Goal: Task Accomplishment & Management: Complete application form

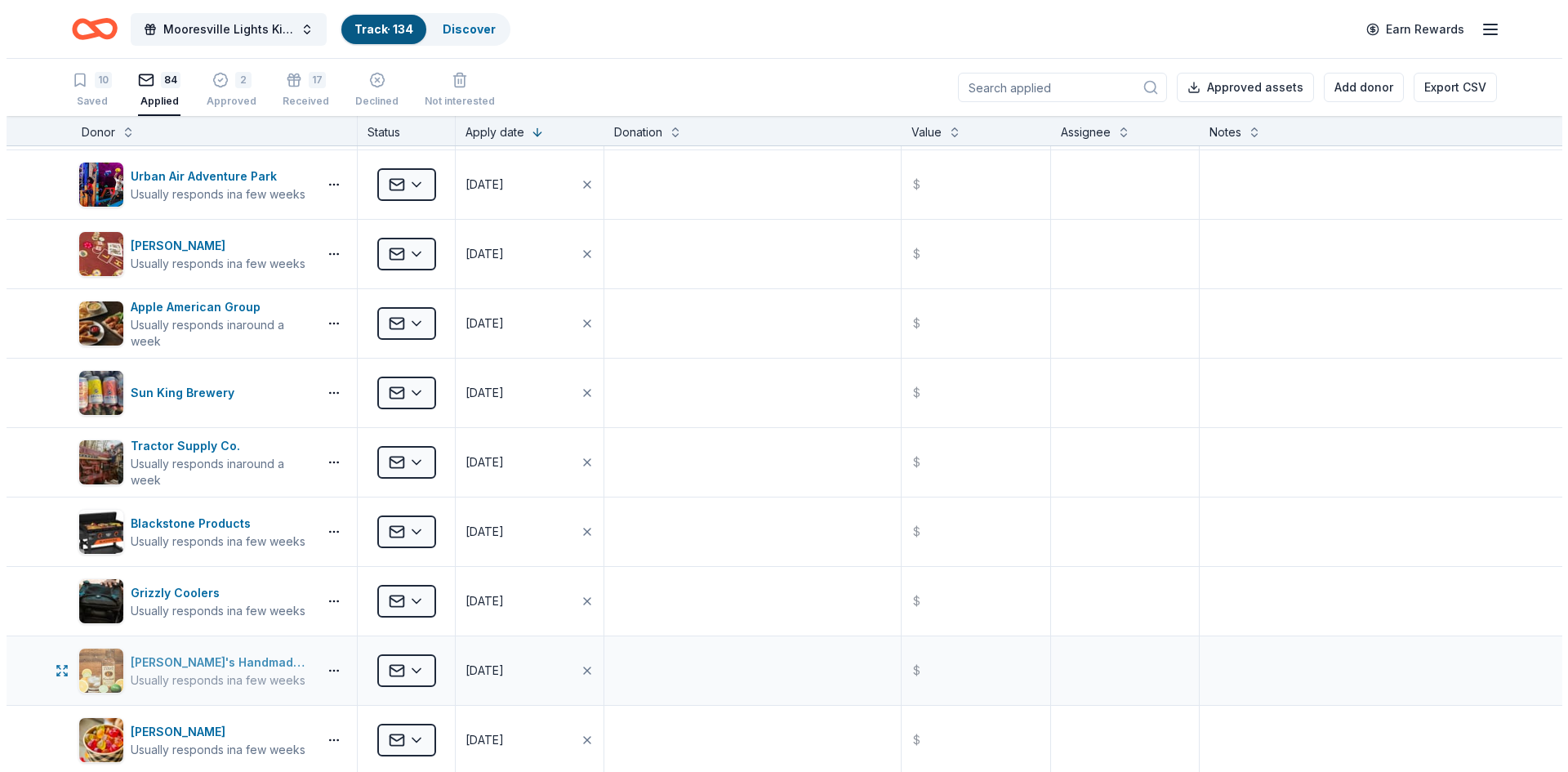
scroll to position [5514, 0]
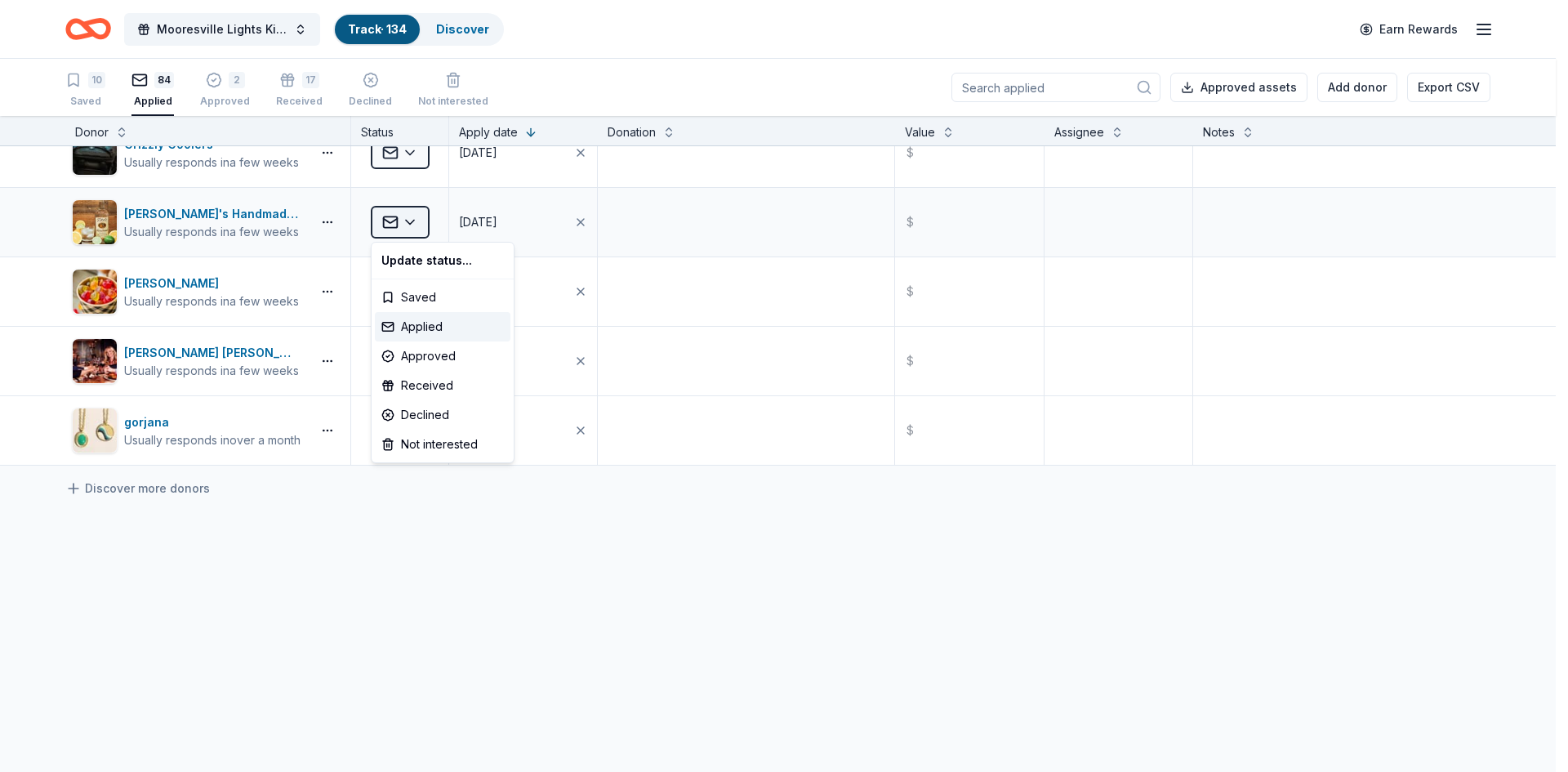
click at [405, 221] on html "Mooresville Lights Kickoff Fundraiser Track · 134 Discover Earn Rewards 10 Save…" at bounding box center [784, 386] width 1568 height 772
click at [430, 352] on div "Approved" at bounding box center [442, 356] width 135 height 29
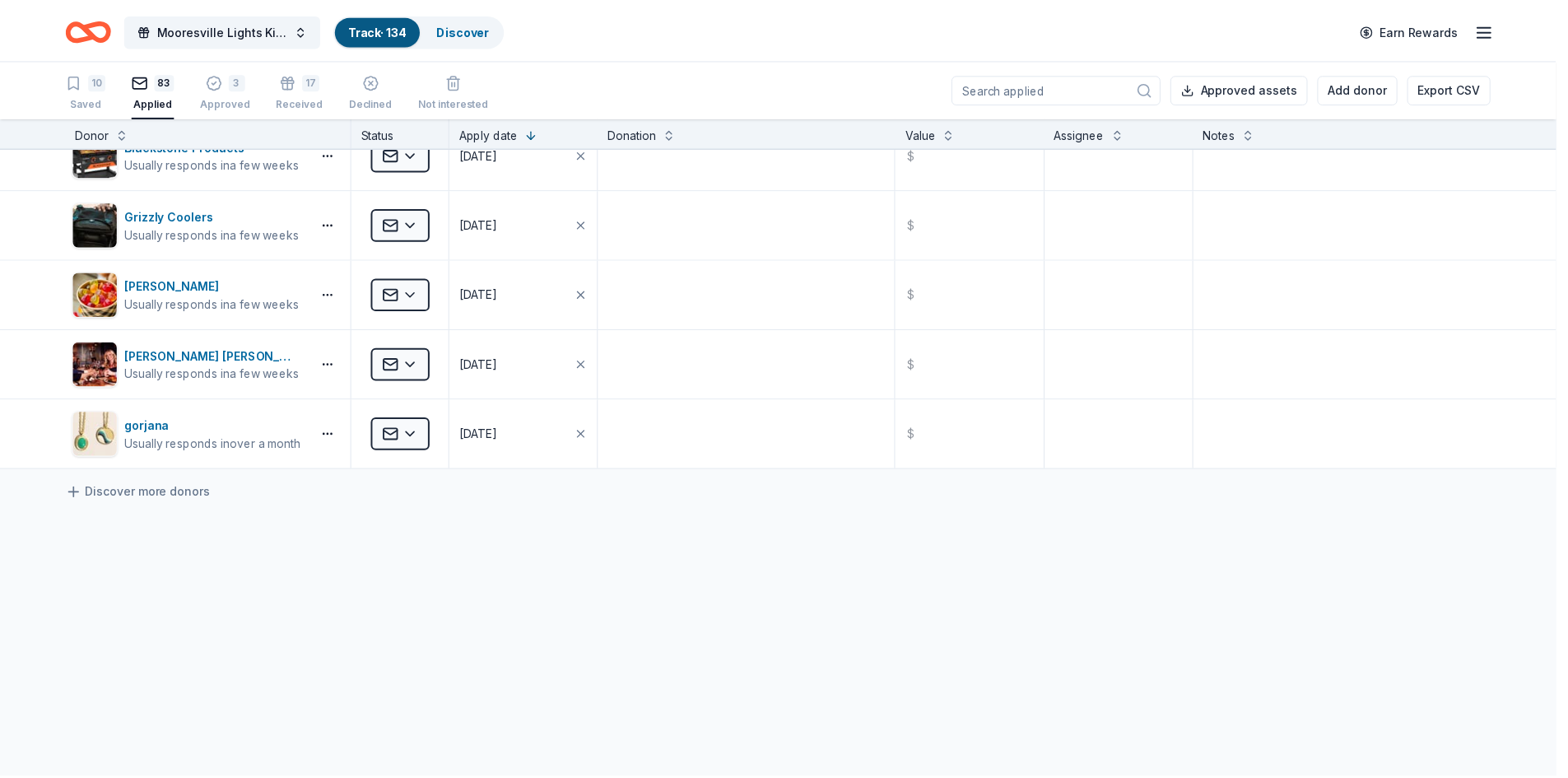
scroll to position [5488, 0]
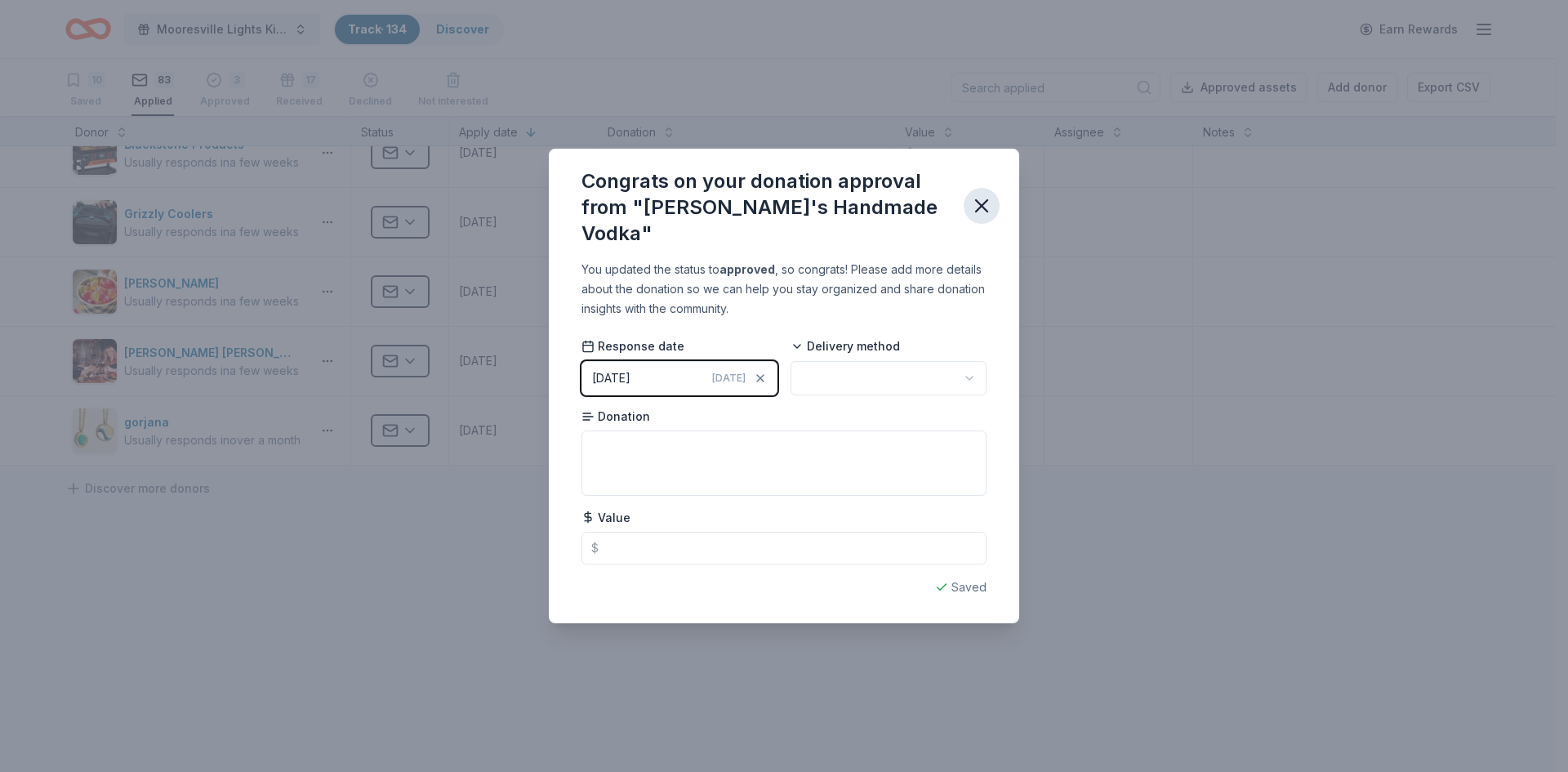
click at [973, 201] on icon "button" at bounding box center [981, 205] width 23 height 23
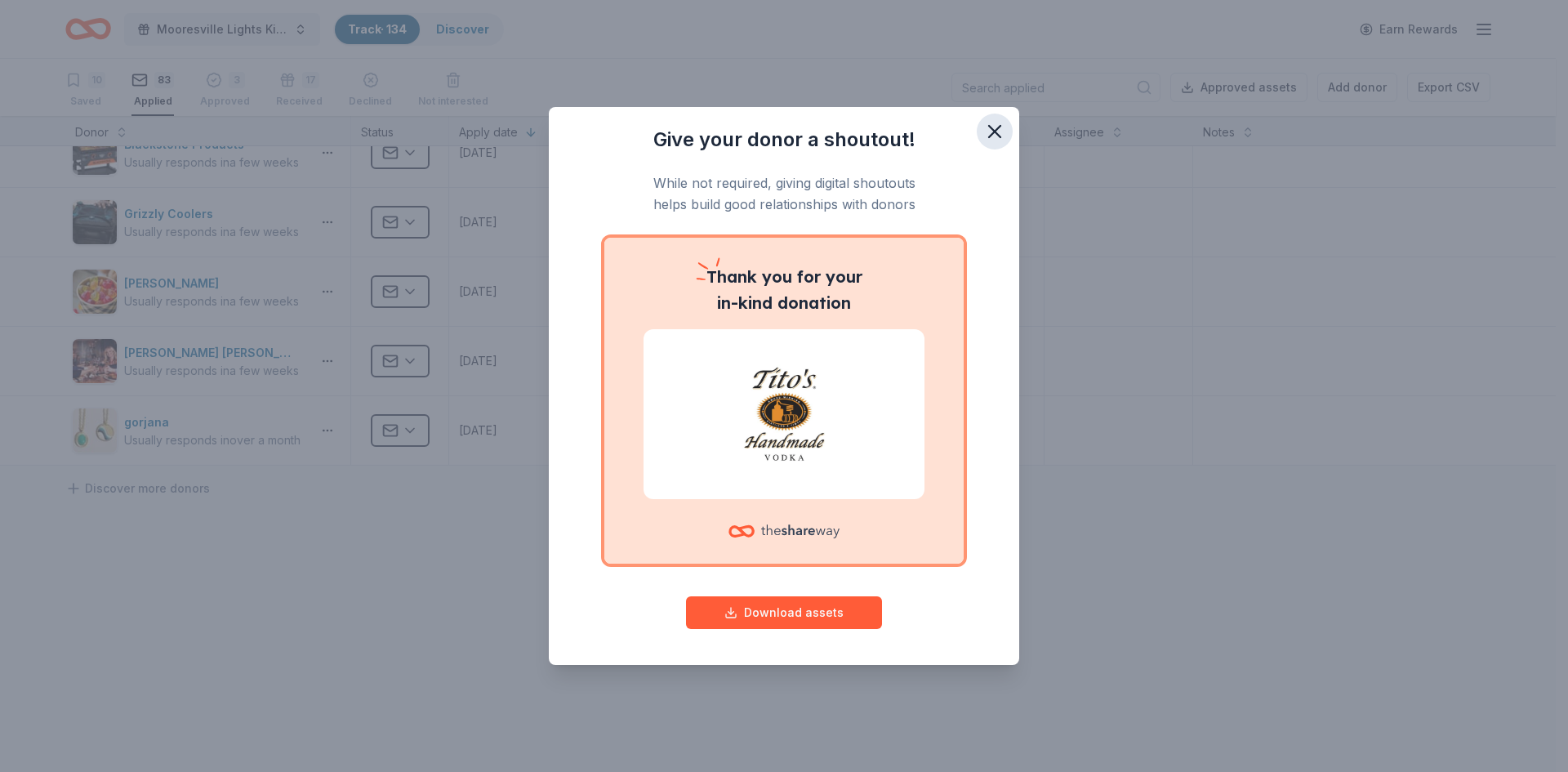
click at [992, 135] on icon "button" at bounding box center [994, 132] width 23 height 23
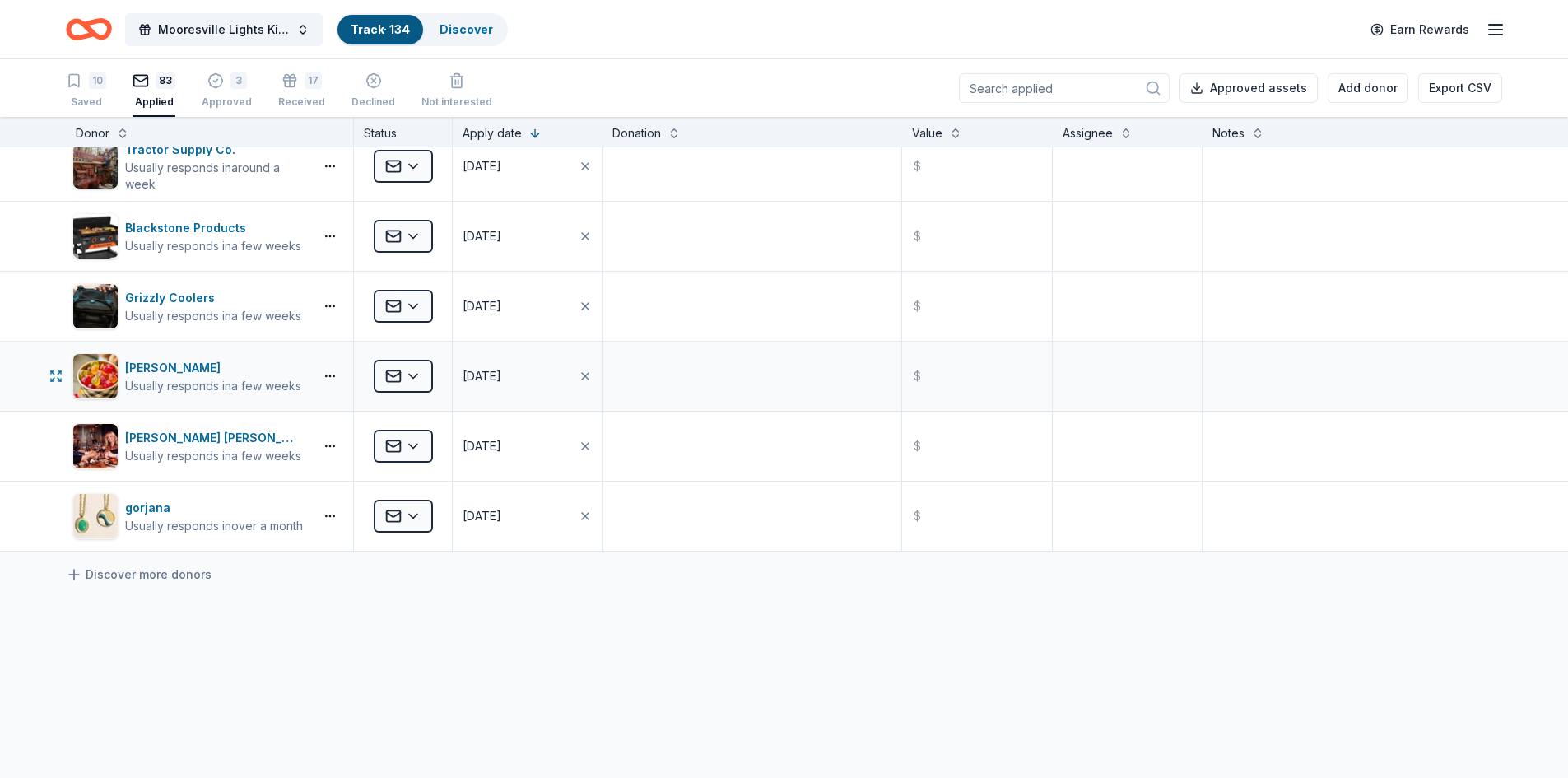
scroll to position [5323, 0]
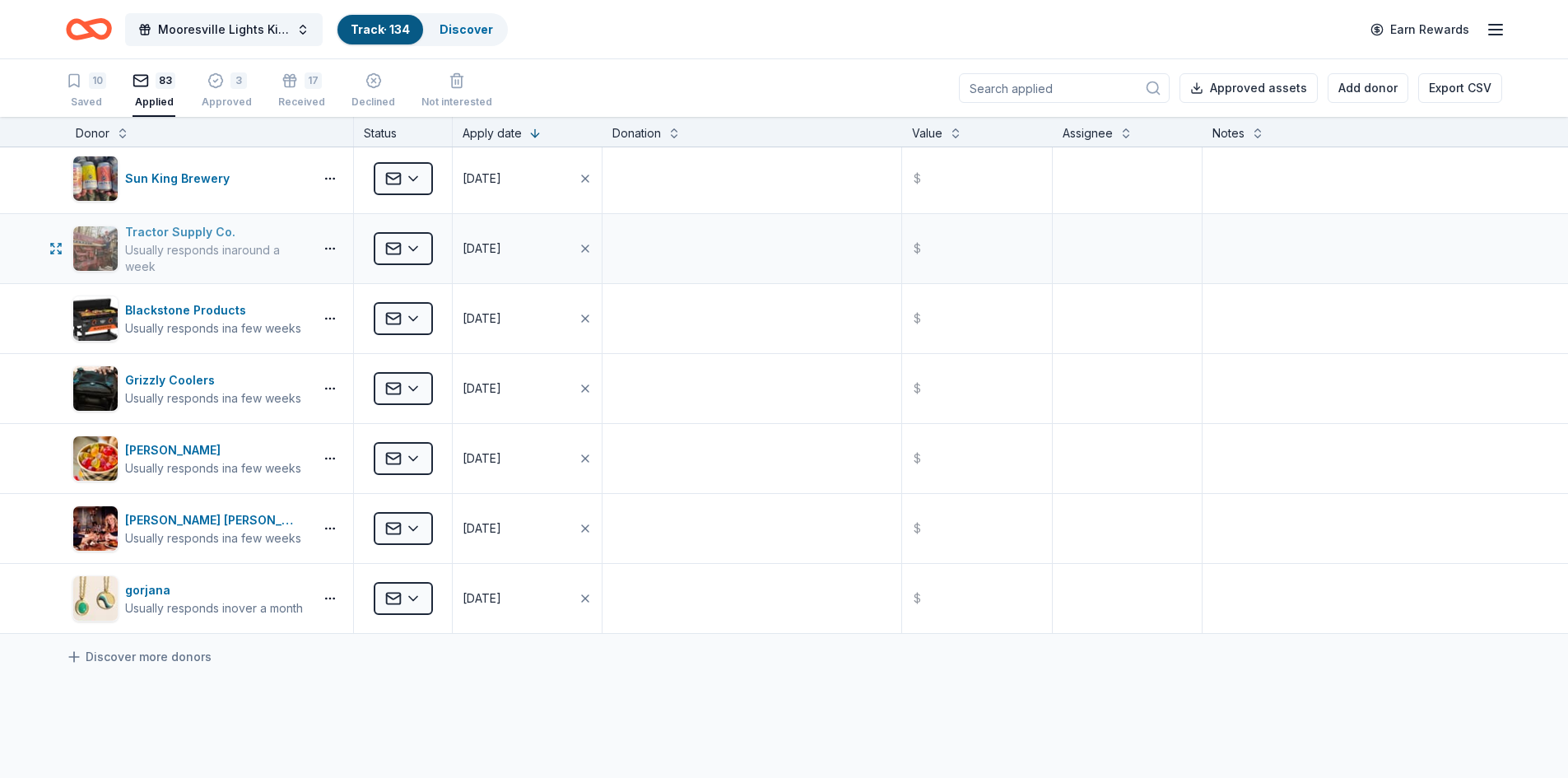
click at [156, 236] on div "Tractor Supply Co." at bounding box center [216, 232] width 182 height 19
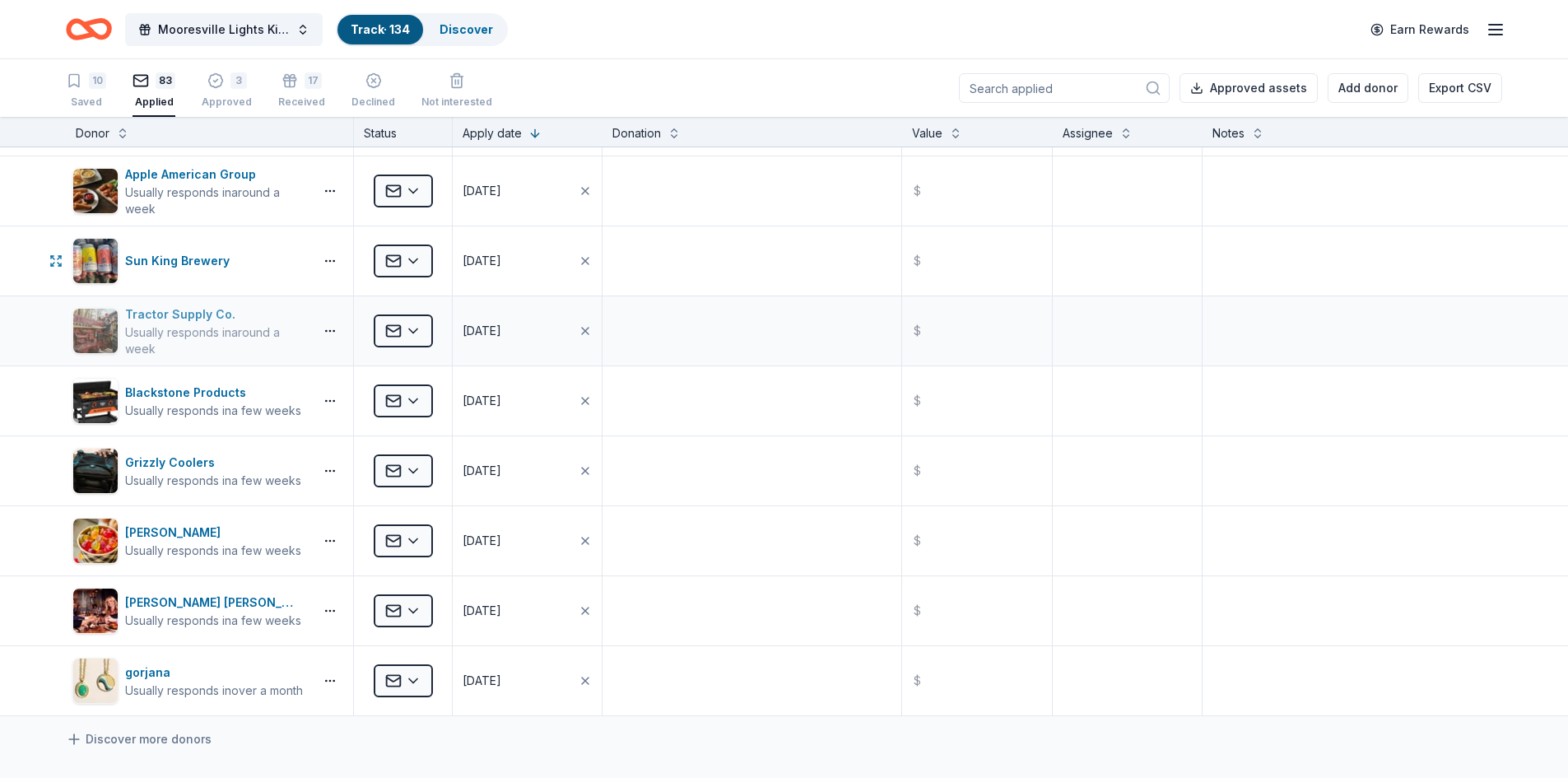
scroll to position [5159, 0]
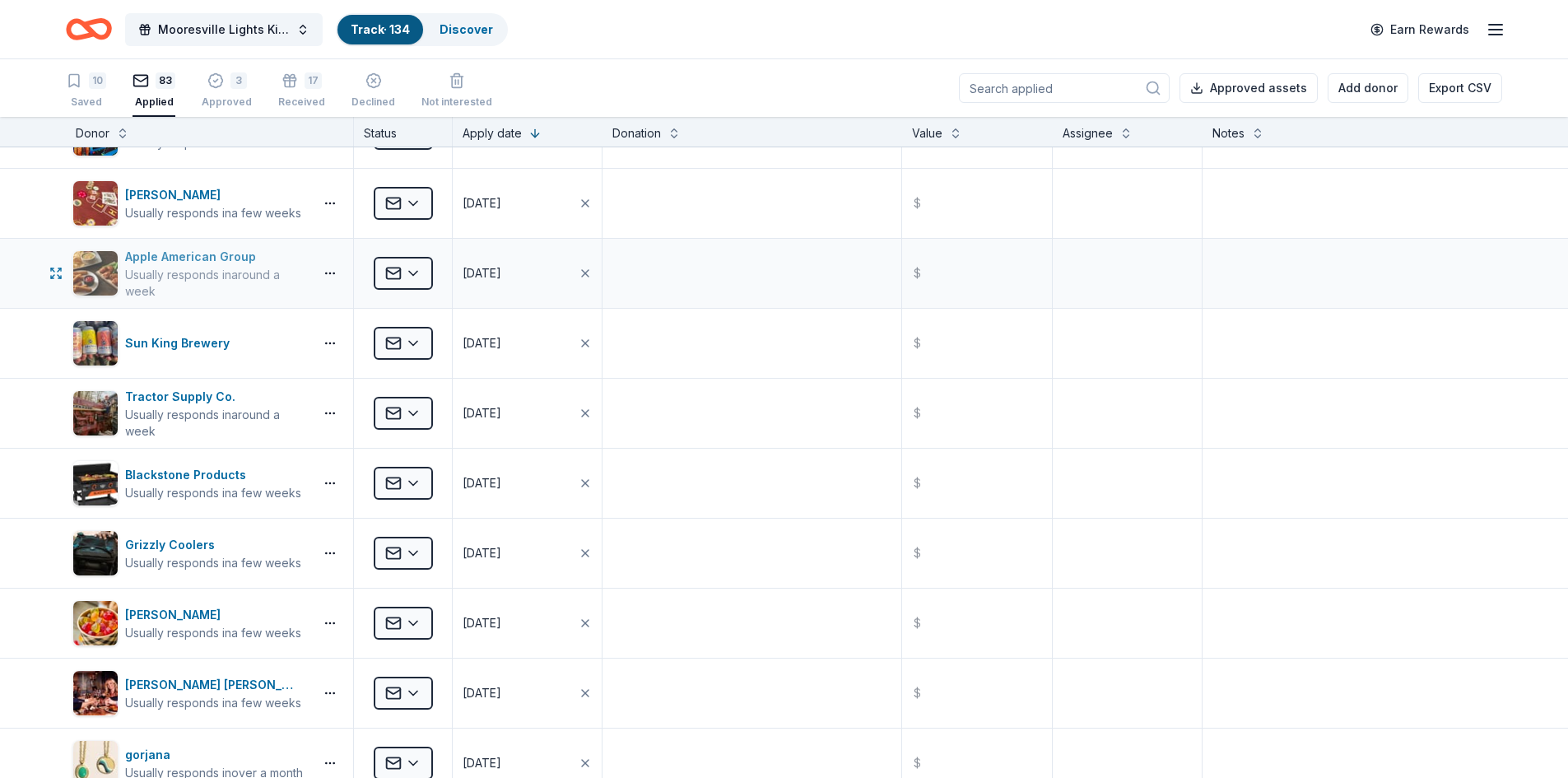
click at [191, 256] on div "Apple American Group" at bounding box center [216, 256] width 182 height 19
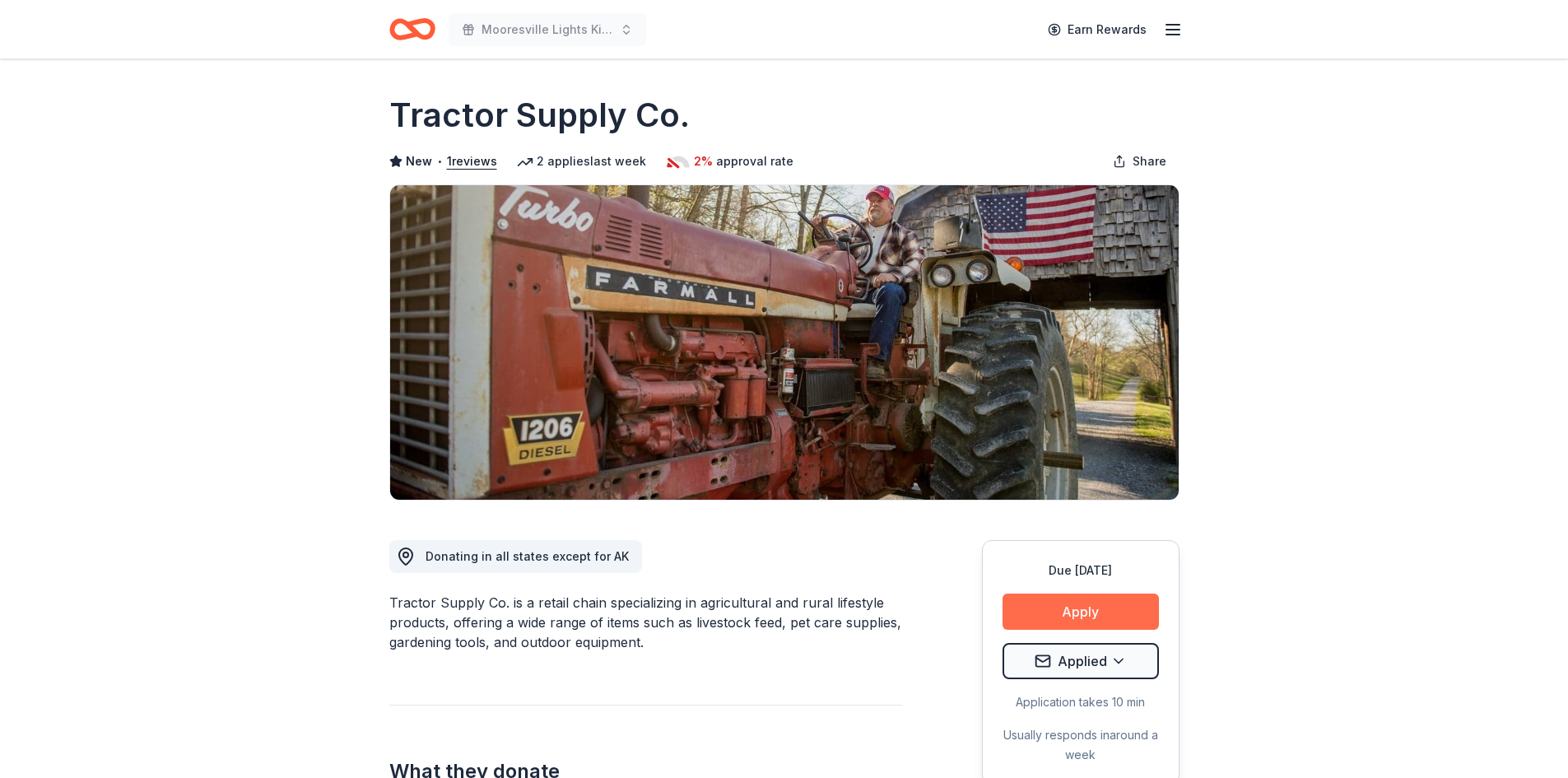
click at [1084, 609] on button "Apply" at bounding box center [1081, 611] width 157 height 36
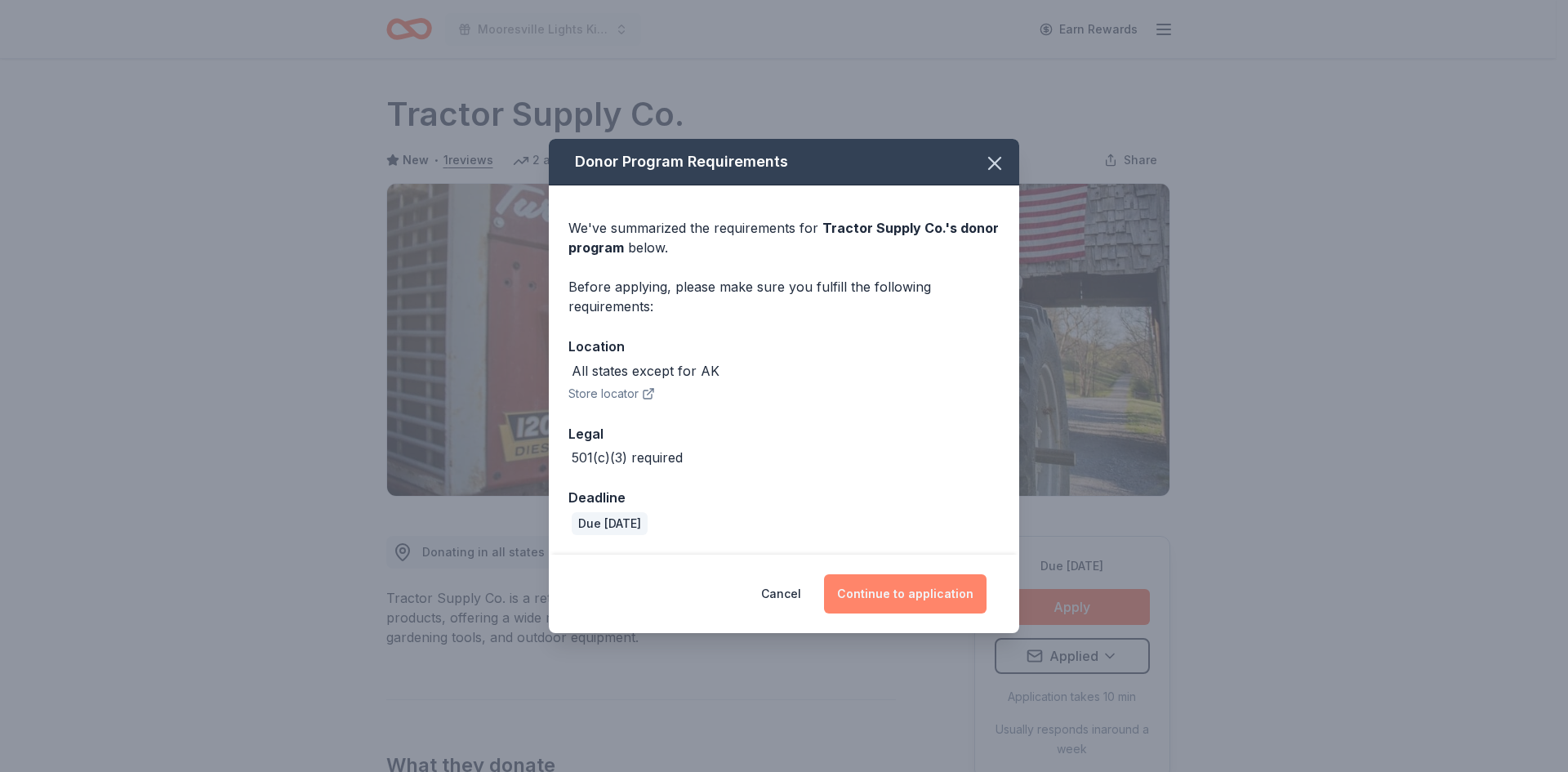
click at [898, 593] on button "Continue to application" at bounding box center [905, 593] width 163 height 40
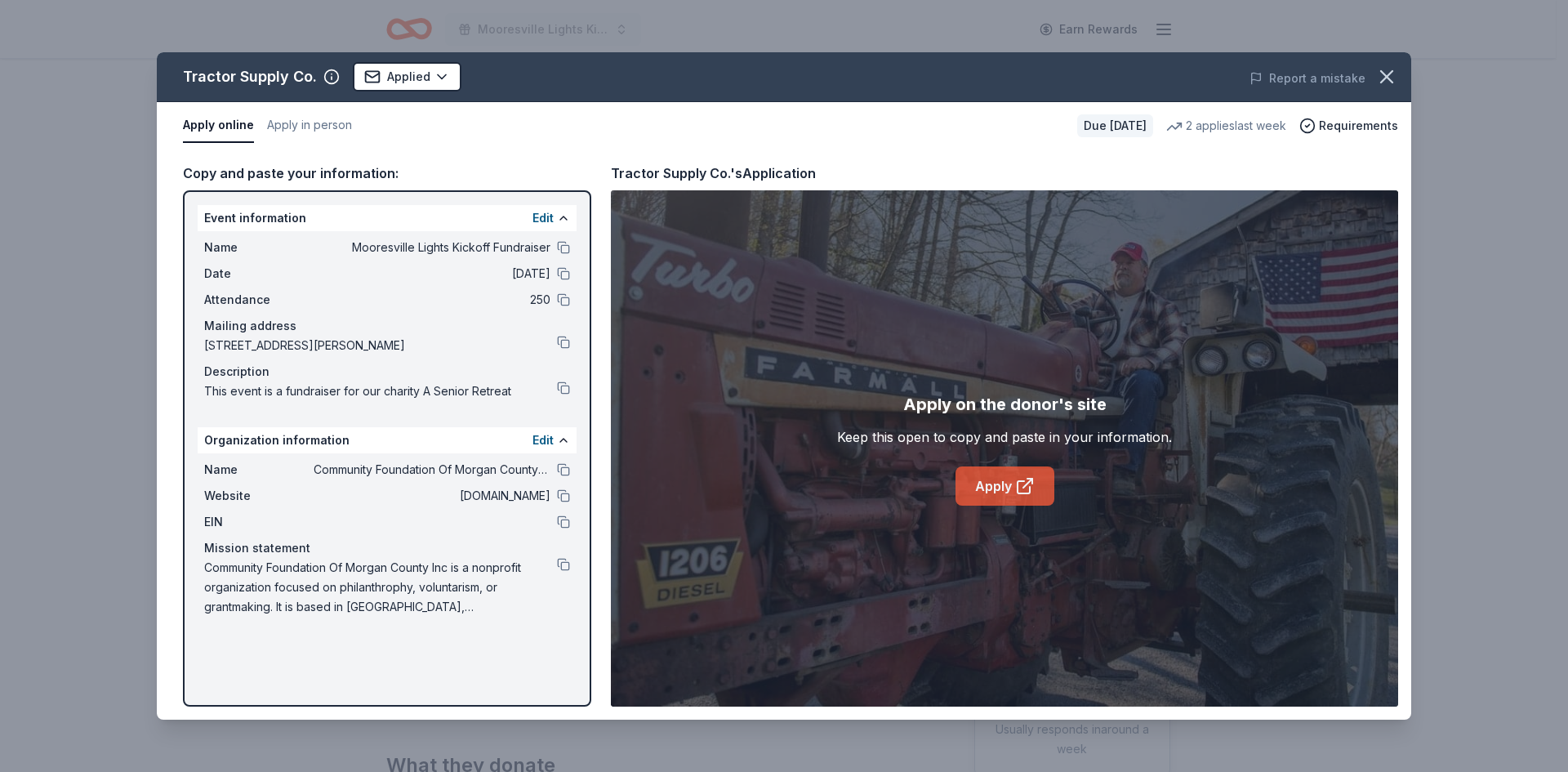
click at [1001, 486] on link "Apply" at bounding box center [1004, 486] width 98 height 40
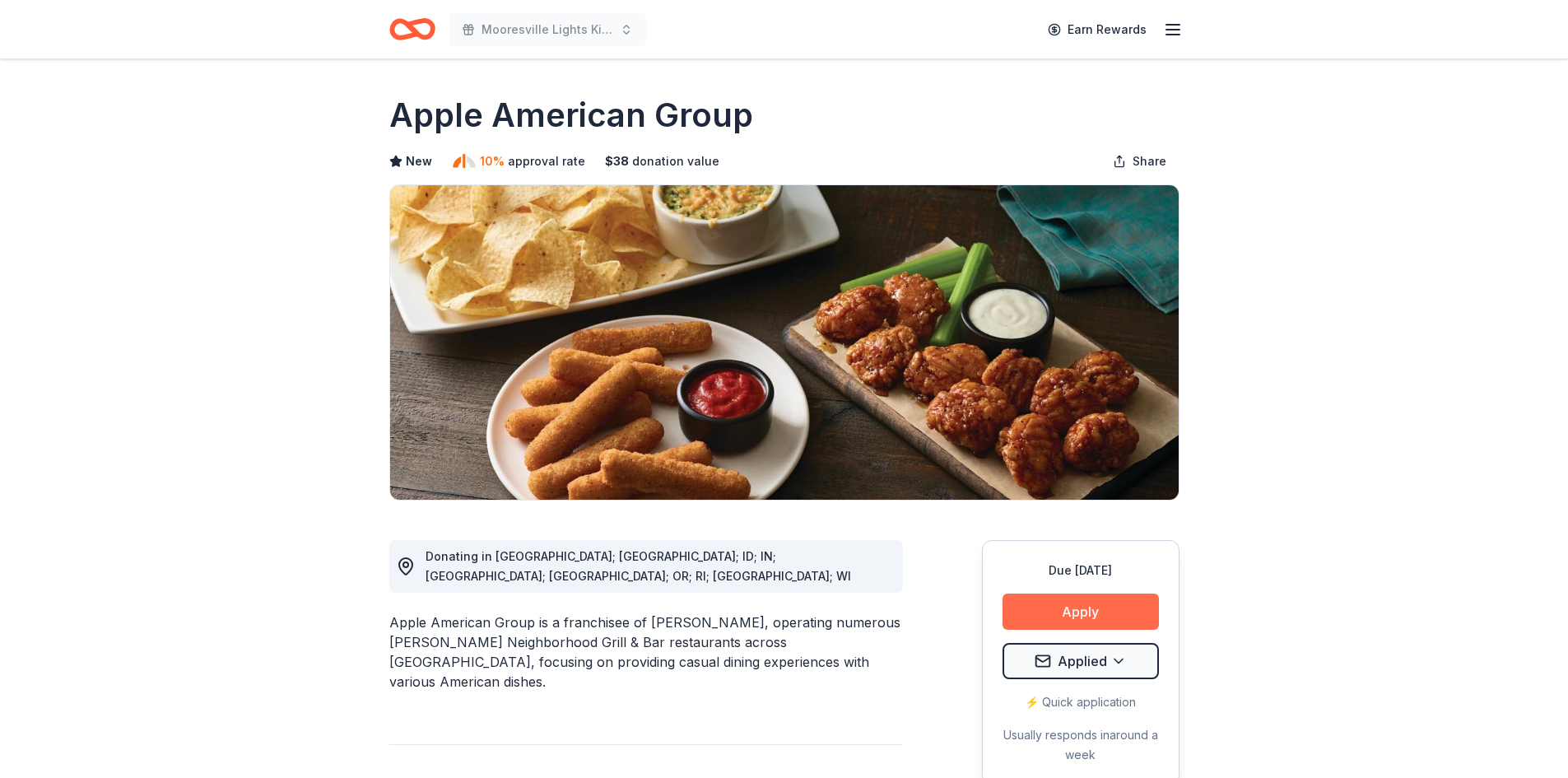
click at [1084, 601] on button "Apply" at bounding box center [1081, 611] width 157 height 36
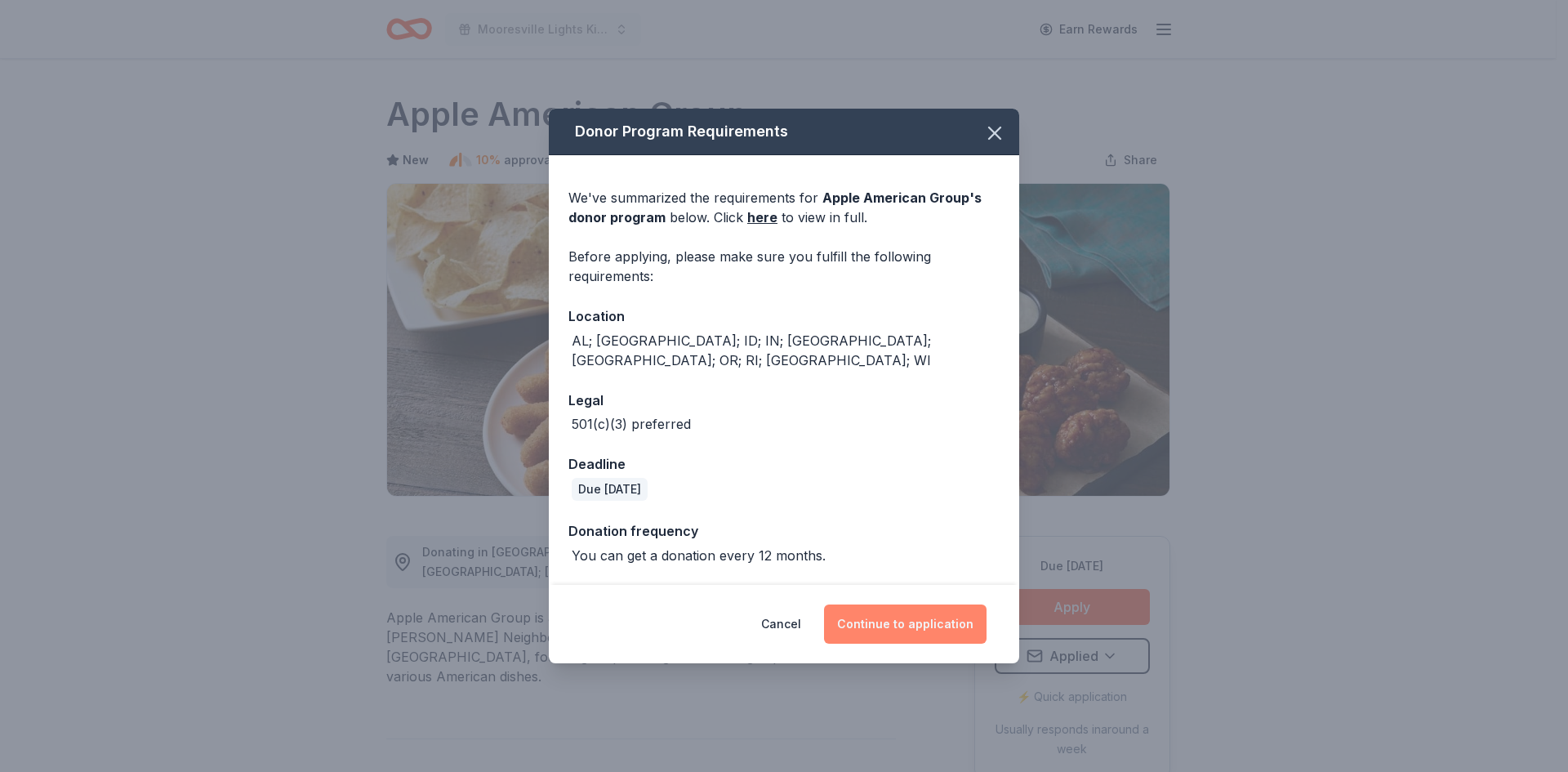
click at [886, 616] on button "Continue to application" at bounding box center [905, 624] width 163 height 40
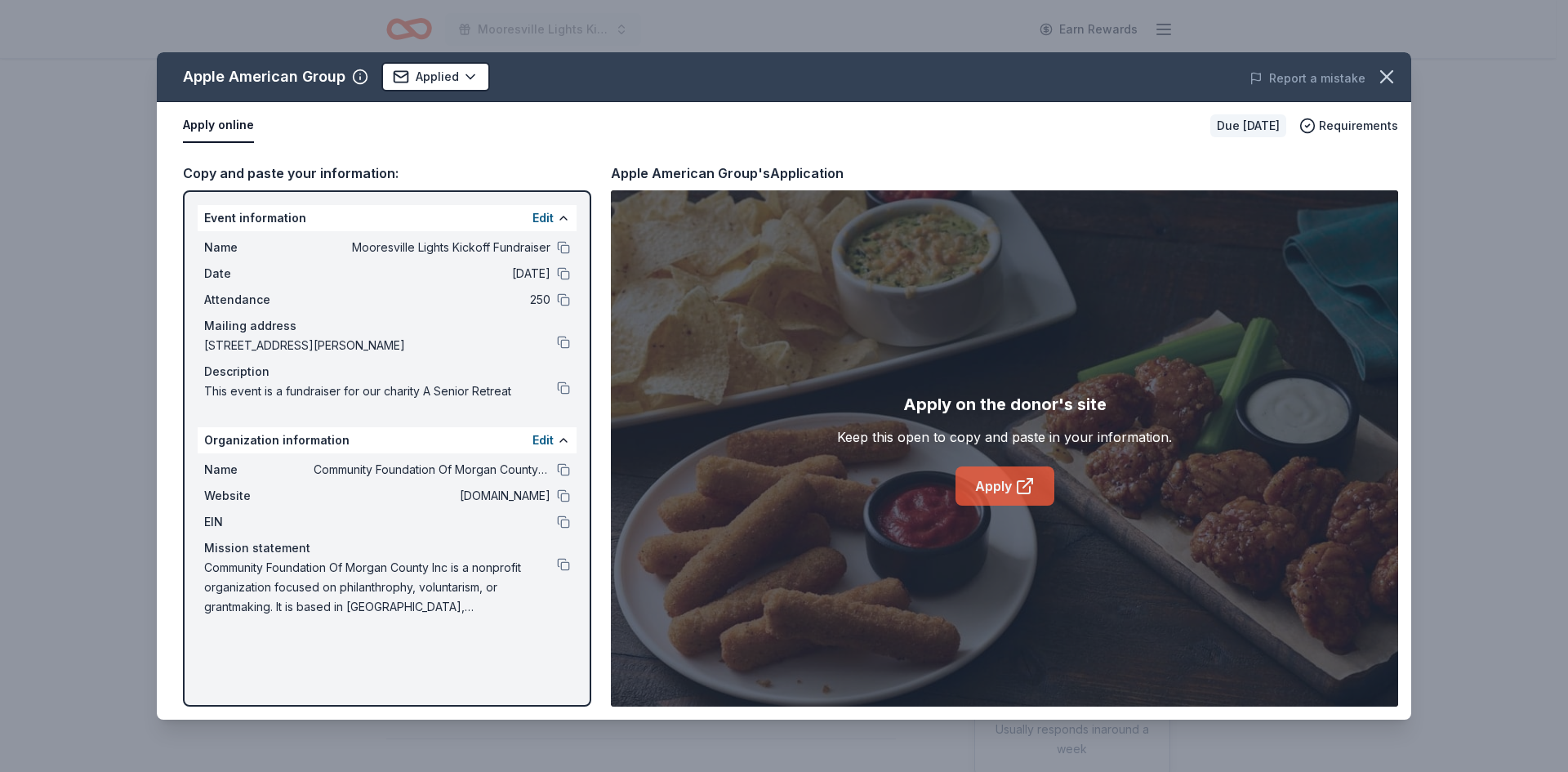
click at [992, 476] on link "Apply" at bounding box center [1004, 486] width 98 height 40
click at [1383, 84] on icon "button" at bounding box center [1386, 76] width 23 height 23
